Goal: Task Accomplishment & Management: Use online tool/utility

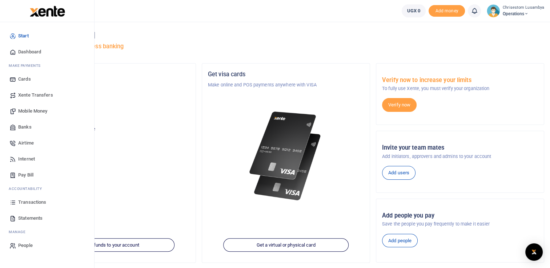
click at [44, 199] on span "Transactions" at bounding box center [32, 202] width 28 height 7
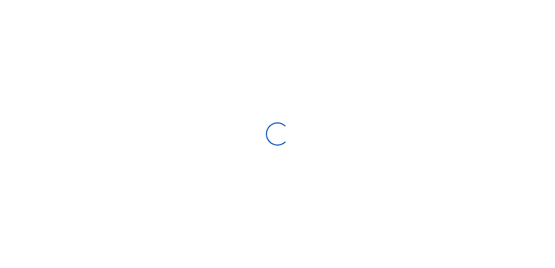
select select
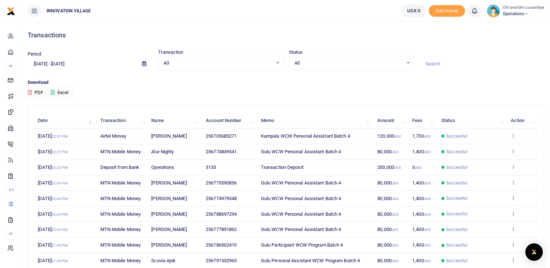
click at [142, 66] on span at bounding box center [144, 64] width 16 height 12
click at [144, 64] on icon at bounding box center [144, 63] width 4 height 5
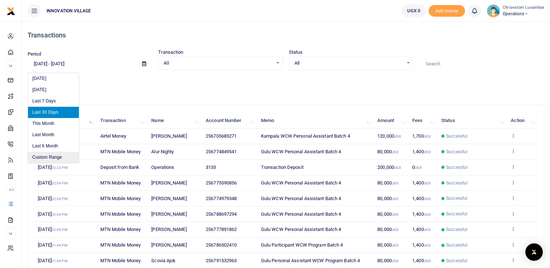
click at [58, 155] on li "Custom Range" at bounding box center [53, 157] width 51 height 11
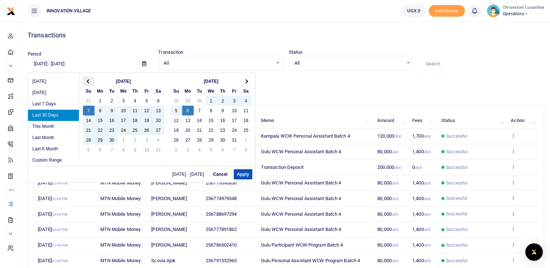
click at [89, 81] on span at bounding box center [88, 81] width 4 height 4
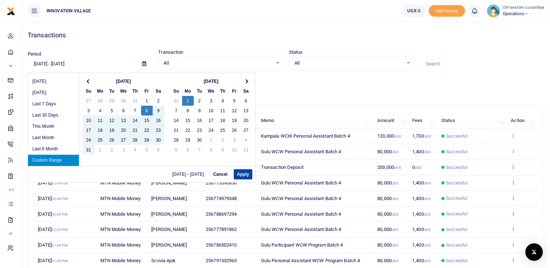
click at [242, 172] on button "Apply" at bounding box center [243, 174] width 19 height 10
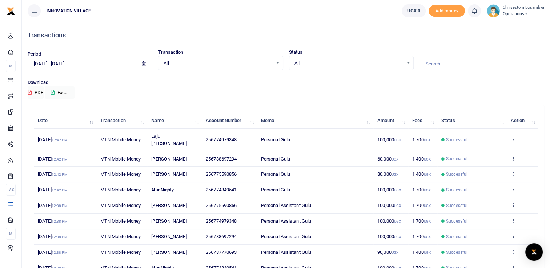
click at [145, 63] on icon at bounding box center [144, 63] width 4 height 5
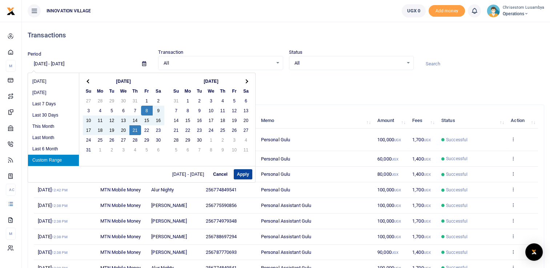
click at [243, 172] on button "Apply" at bounding box center [243, 174] width 19 height 10
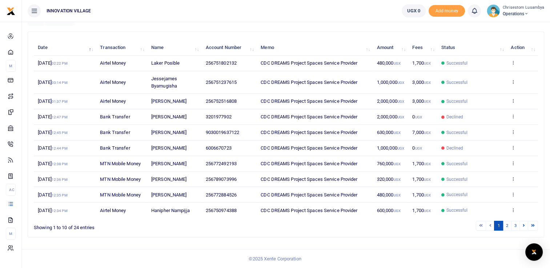
scroll to position [78, 0]
click at [516, 227] on link "3" at bounding box center [515, 226] width 9 height 10
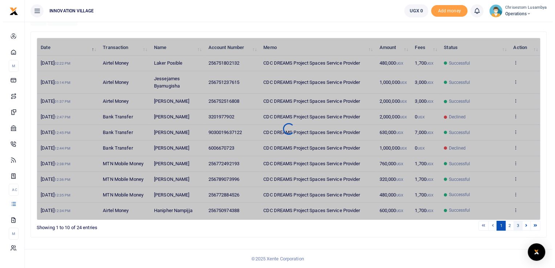
scroll to position [0, 0]
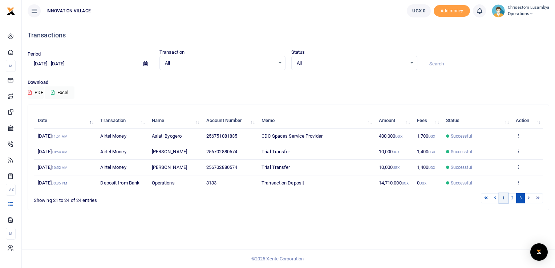
click at [504, 201] on link "1" at bounding box center [503, 198] width 9 height 10
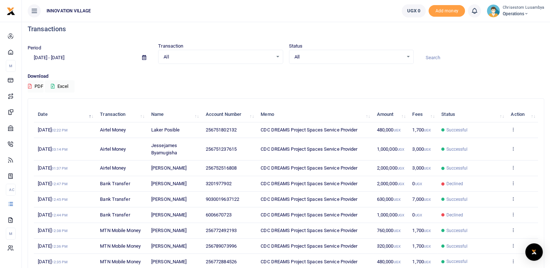
scroll to position [5, 0]
click at [144, 60] on icon at bounding box center [144, 58] width 4 height 5
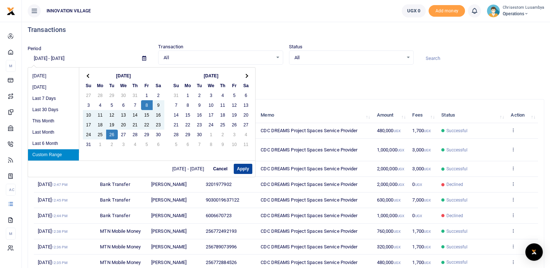
click at [240, 170] on button "Apply" at bounding box center [243, 169] width 19 height 10
type input "[DATE] - [DATE]"
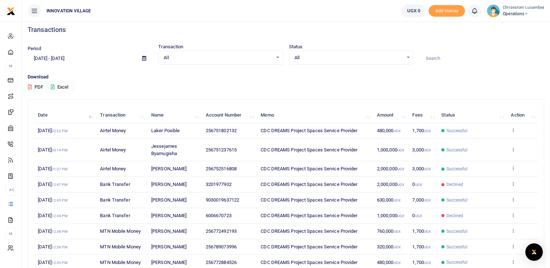
click at [68, 88] on button "Excel" at bounding box center [60, 87] width 30 height 12
